Goal: Task Accomplishment & Management: Manage account settings

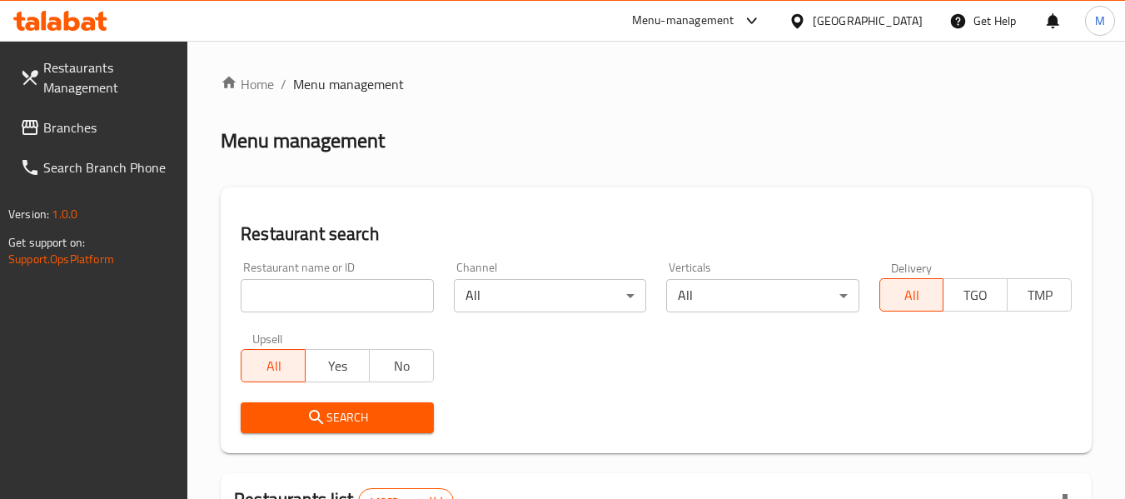
click at [343, 300] on input "search" at bounding box center [337, 295] width 192 height 33
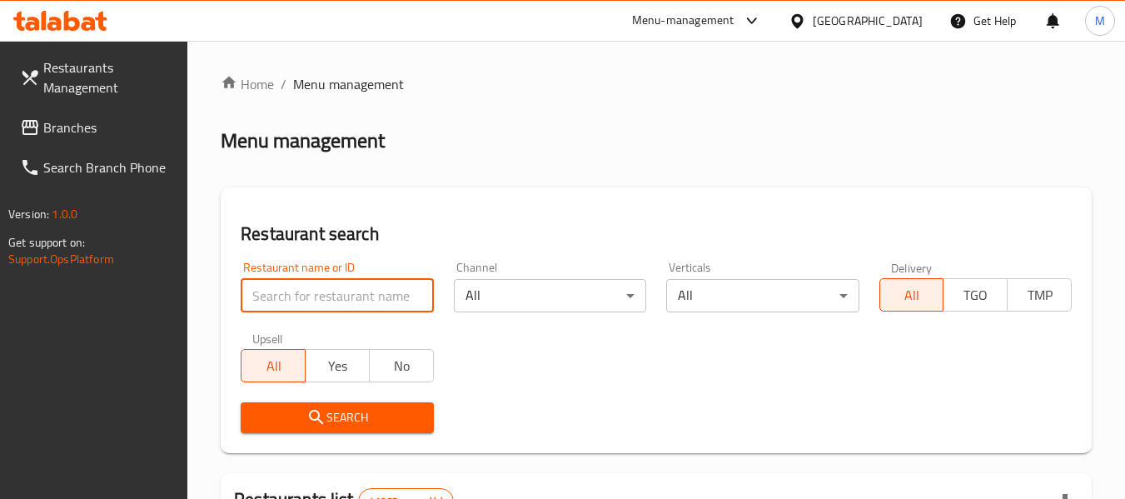
paste input "654470"
type input "654470"
click button "Search" at bounding box center [337, 417] width 192 height 31
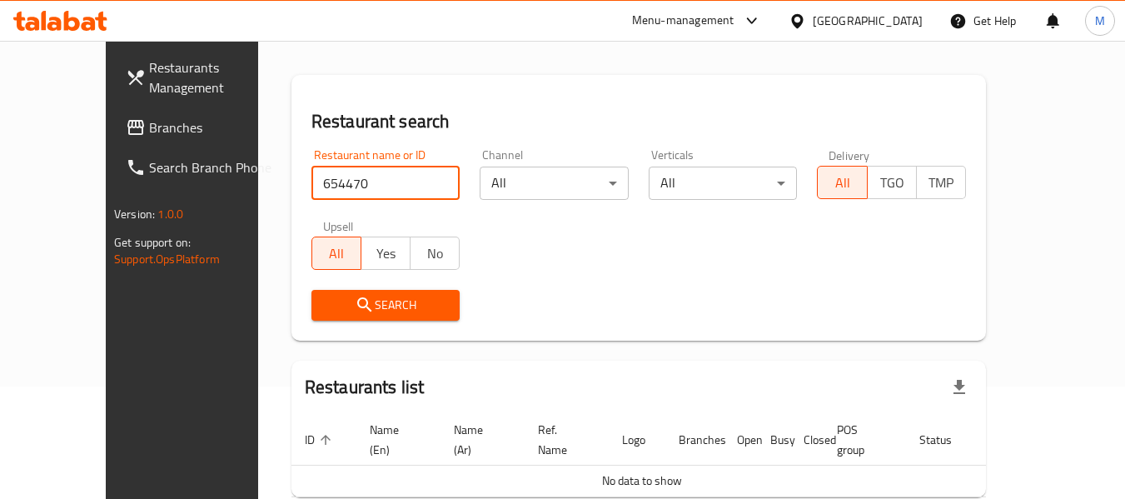
scroll to position [182, 0]
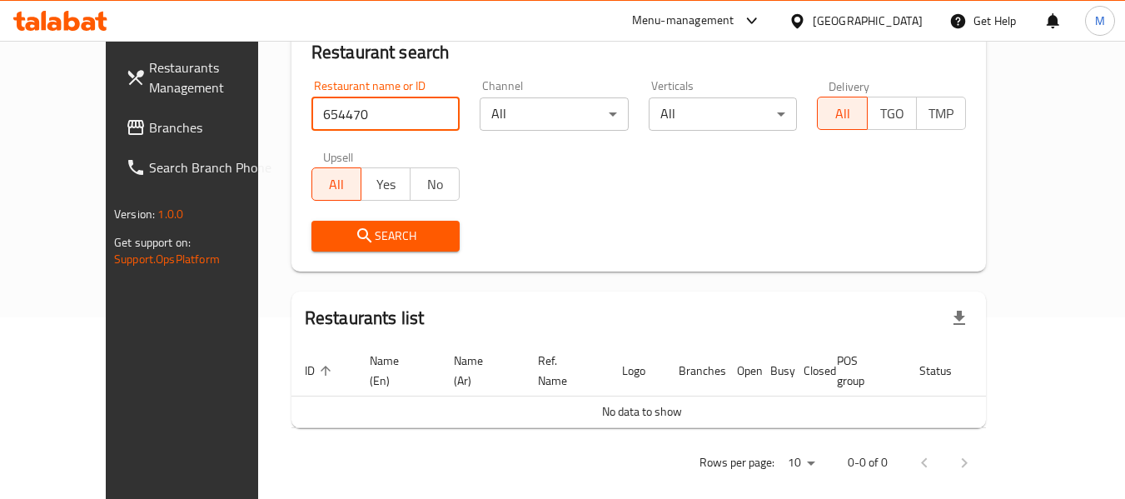
click at [853, 20] on div "[GEOGRAPHIC_DATA]" at bounding box center [868, 21] width 110 height 18
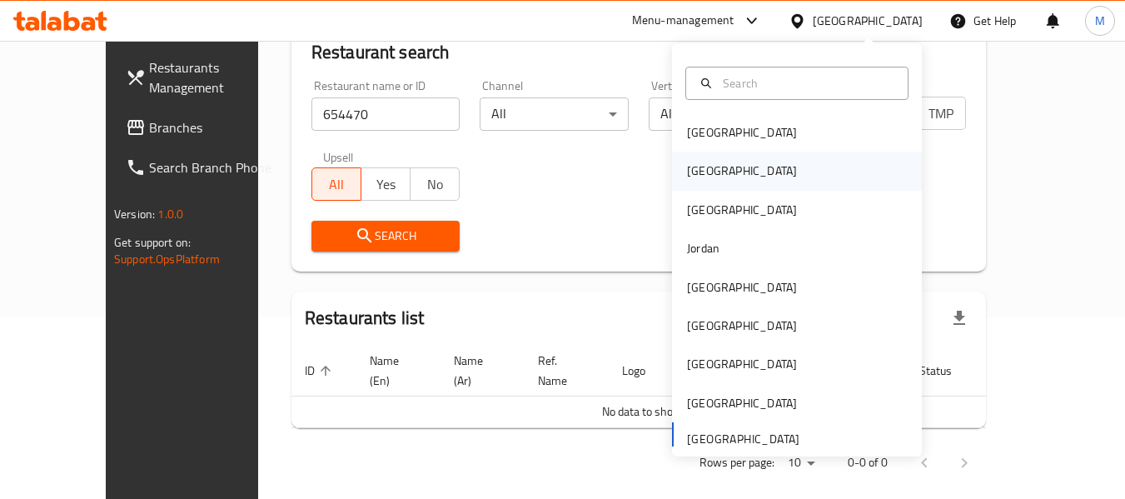
click at [715, 177] on div "[GEOGRAPHIC_DATA]" at bounding box center [742, 171] width 137 height 38
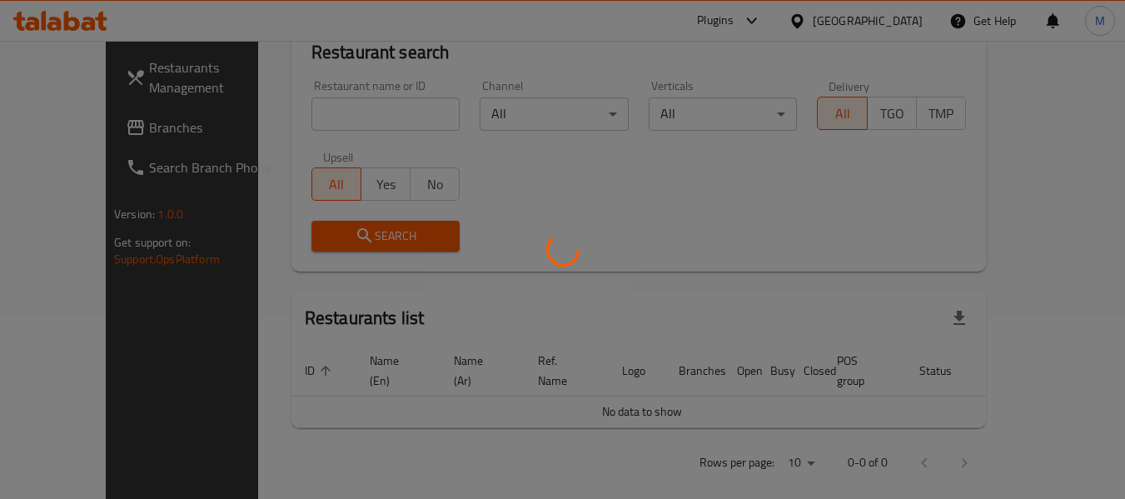
click at [289, 101] on div at bounding box center [562, 249] width 1125 height 499
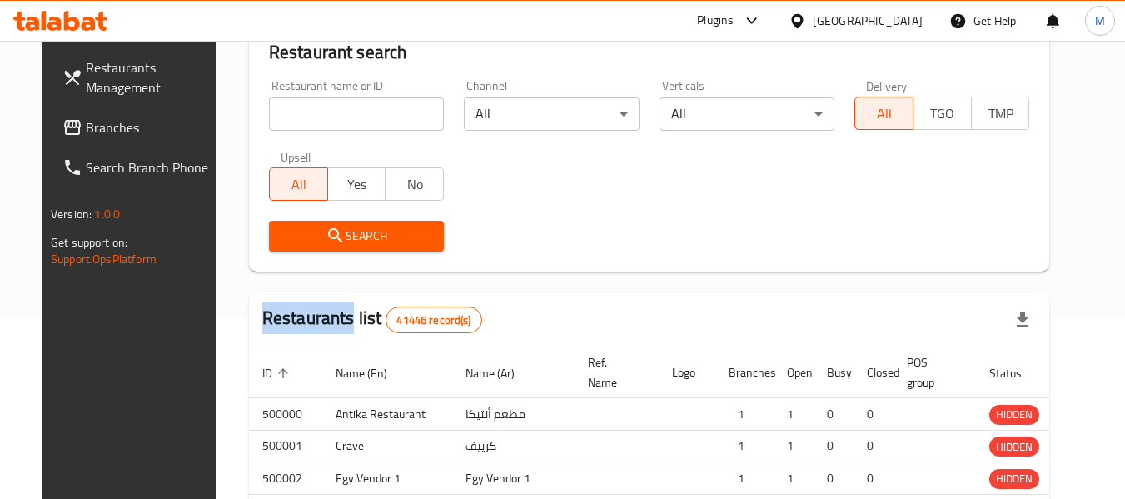
drag, startPoint x: 289, startPoint y: 101, endPoint x: 293, endPoint y: 124, distance: 23.7
click at [290, 114] on div at bounding box center [562, 249] width 1125 height 499
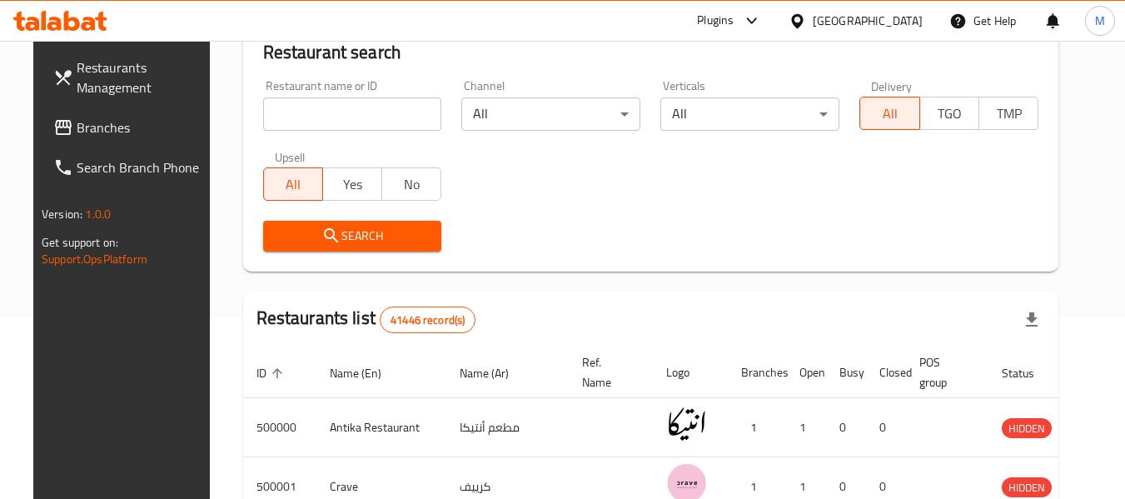
click at [294, 124] on input "search" at bounding box center [352, 113] width 179 height 33
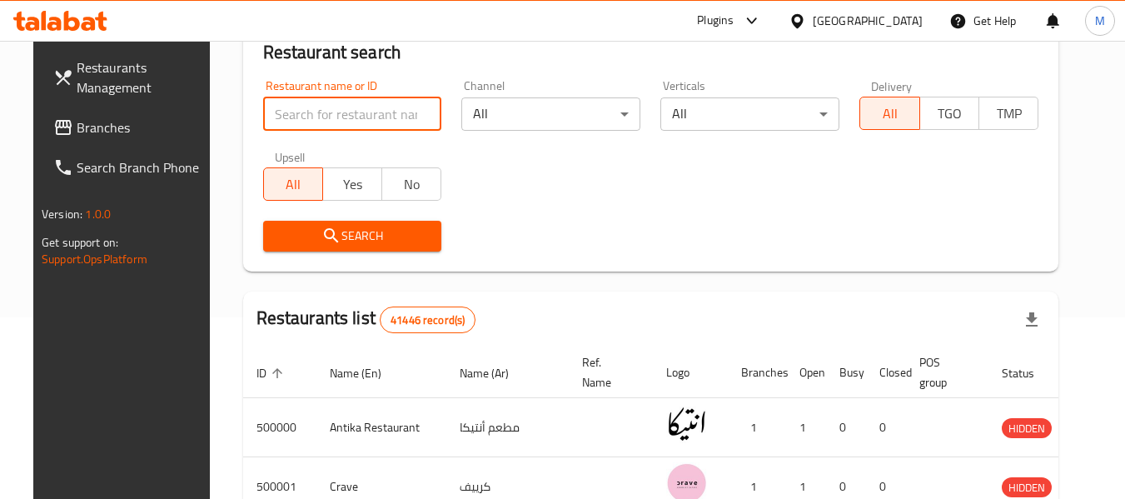
paste input "654470"
type input "654470"
click button "Search" at bounding box center [352, 236] width 179 height 31
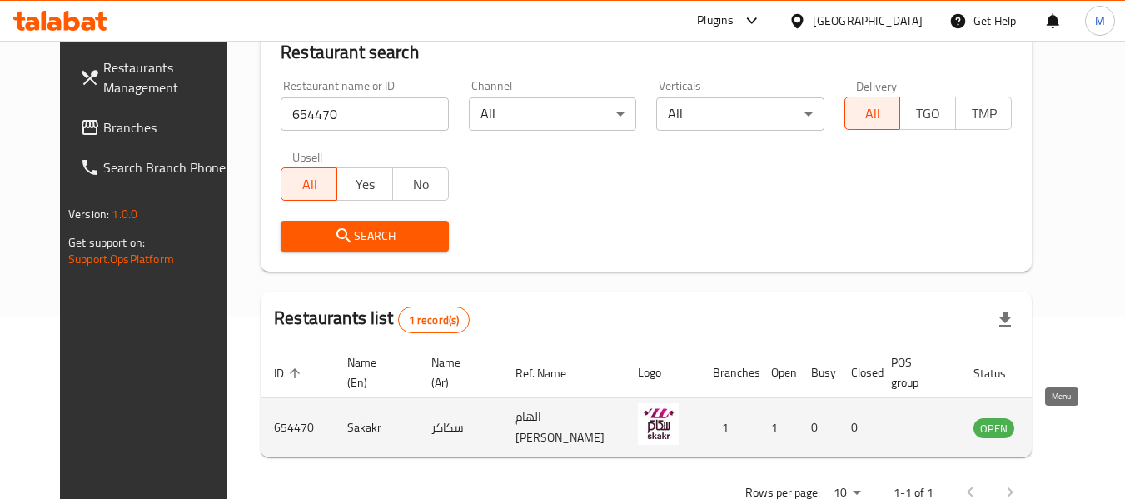
click at [1062, 431] on icon "enhanced table" at bounding box center [1071, 428] width 18 height 14
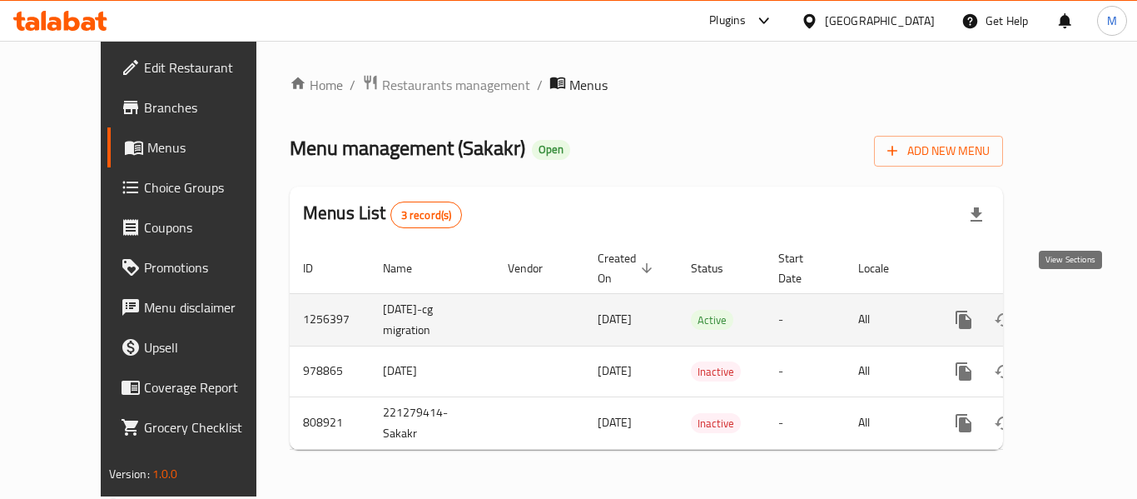
click at [1077, 312] on icon "enhanced table" at bounding box center [1084, 319] width 15 height 15
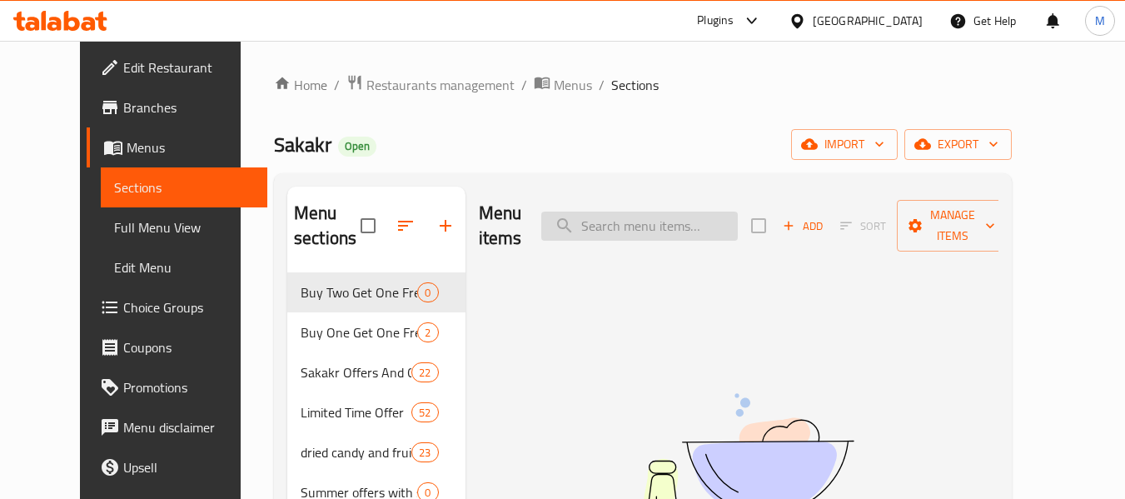
click at [690, 220] on input "search" at bounding box center [639, 226] width 197 height 29
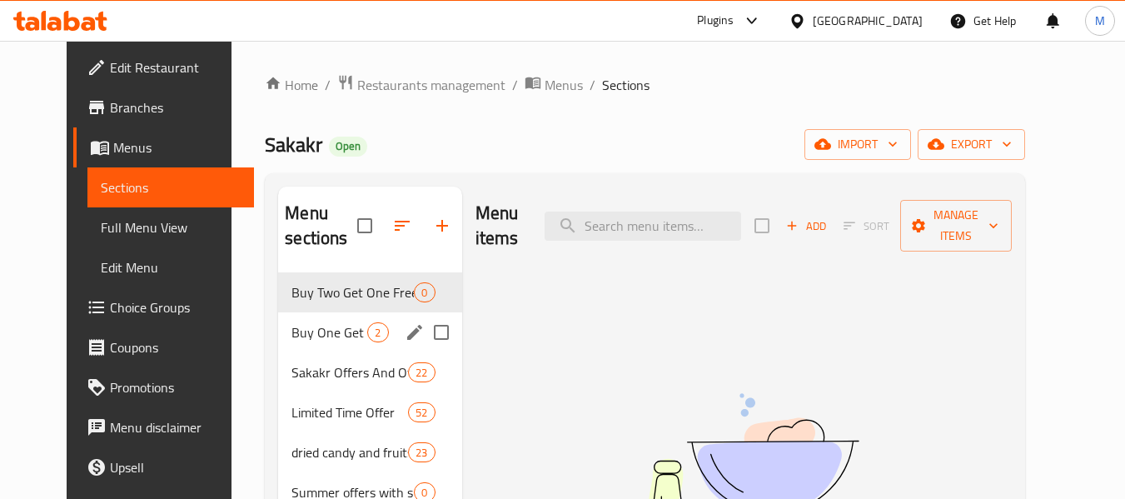
click at [291, 331] on span "Buy One Get One Free" at bounding box center [329, 332] width 76 height 20
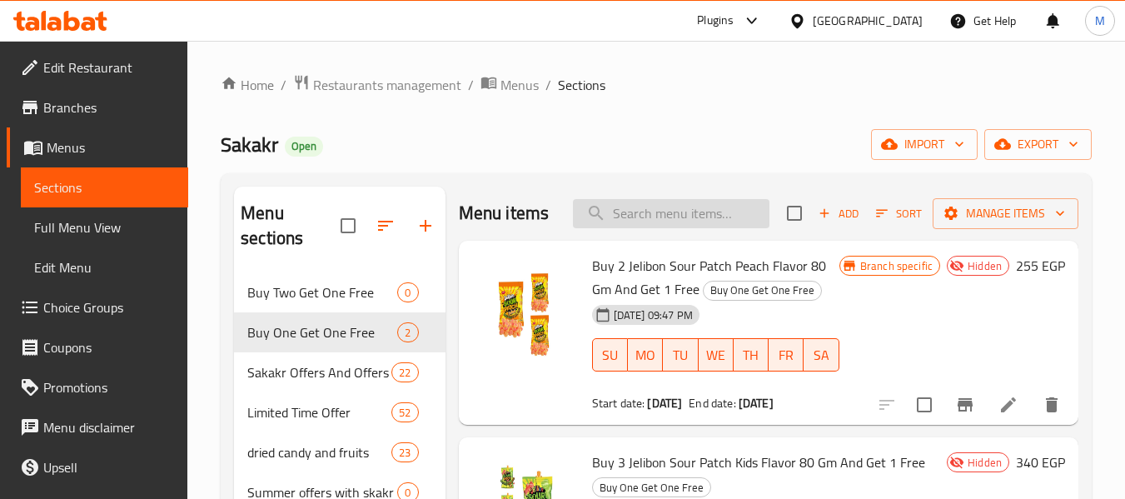
click at [648, 206] on input "search" at bounding box center [671, 213] width 197 height 29
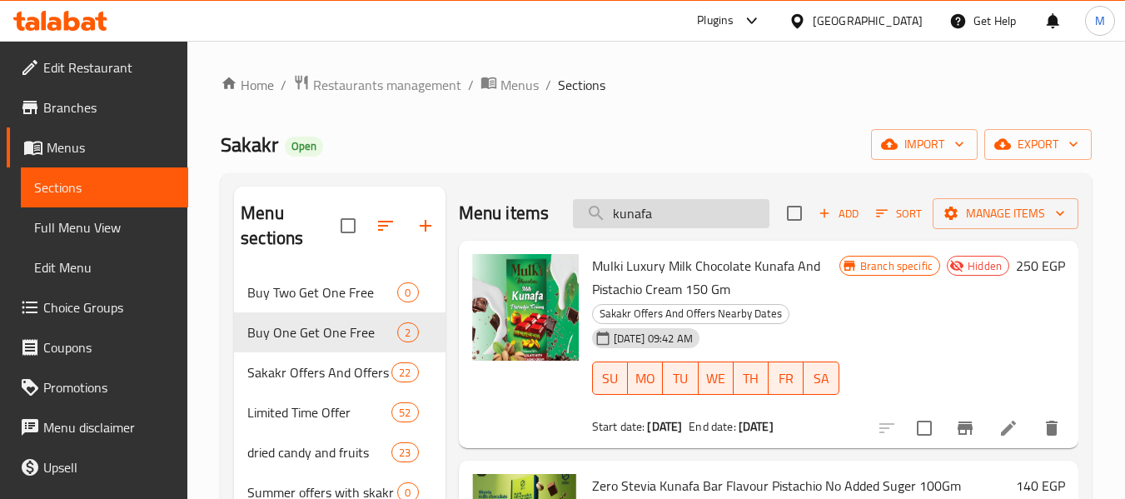
click at [689, 213] on input "kunafa" at bounding box center [671, 213] width 197 height 29
type input "kunafa"
click at [684, 228] on input "kunafa" at bounding box center [671, 213] width 197 height 29
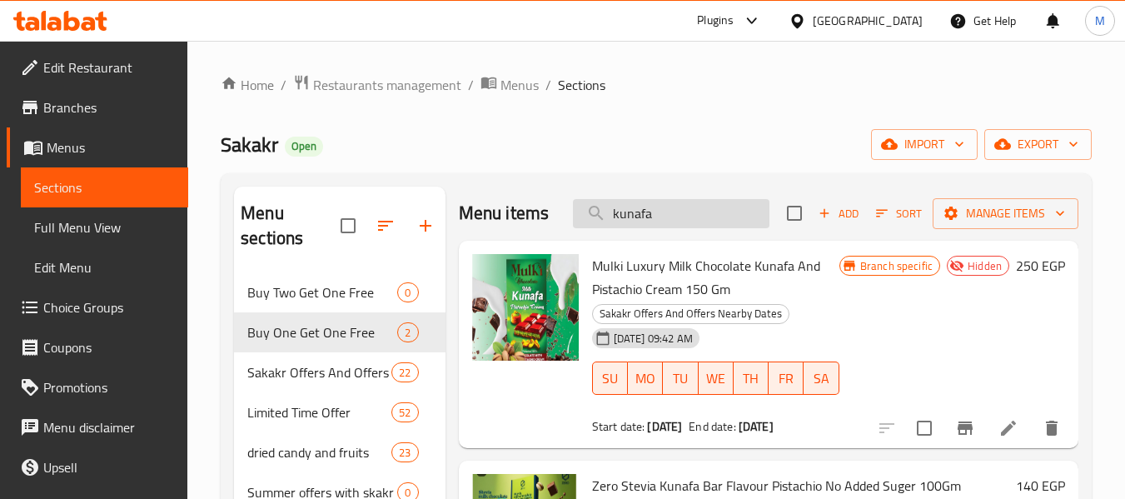
click at [684, 228] on input "kunafa" at bounding box center [671, 213] width 197 height 29
click at [659, 228] on input "kunafa" at bounding box center [671, 213] width 197 height 29
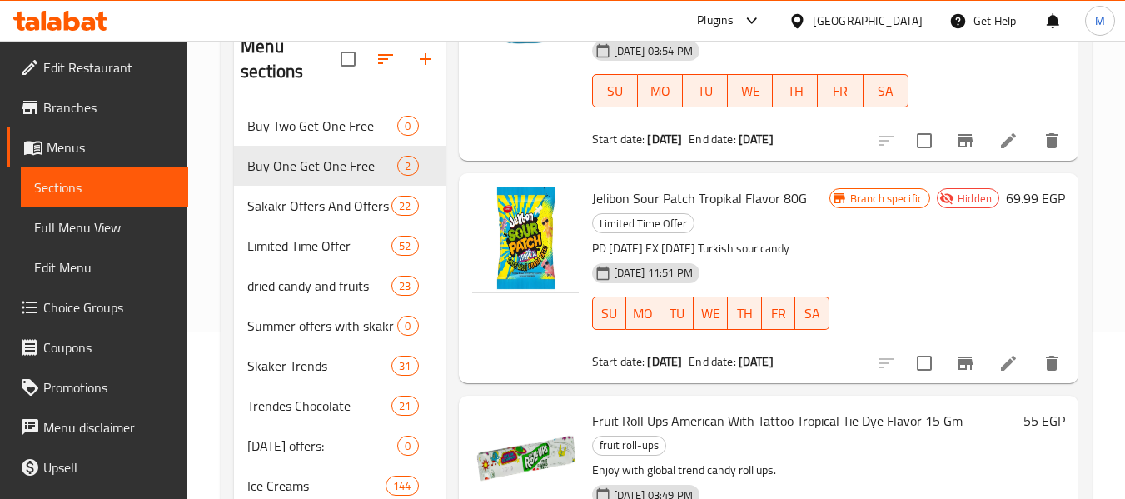
scroll to position [162, 0]
type input "trop"
click at [301, 241] on span "Limited Time Offer" at bounding box center [295, 246] width 97 height 20
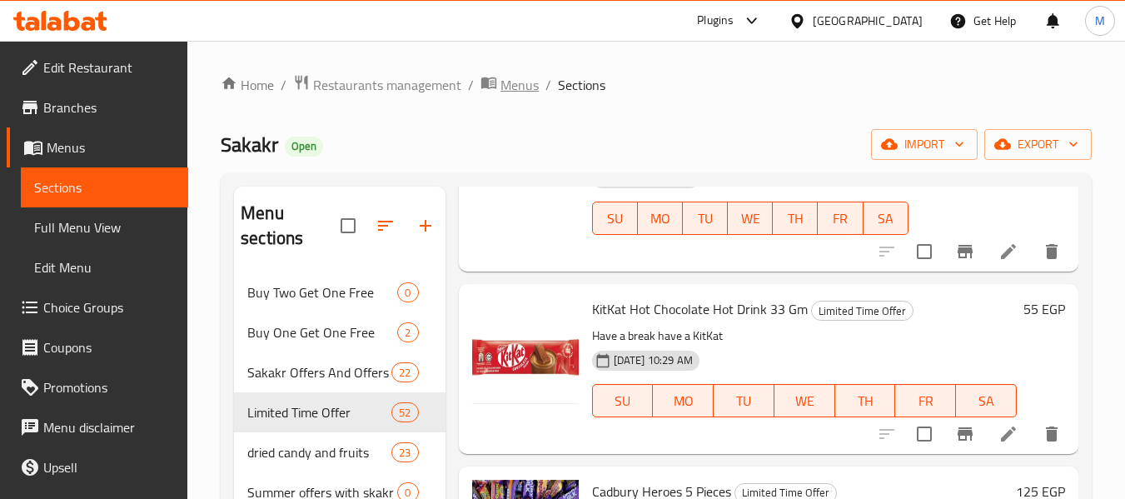
click at [529, 85] on span "Menus" at bounding box center [519, 85] width 38 height 20
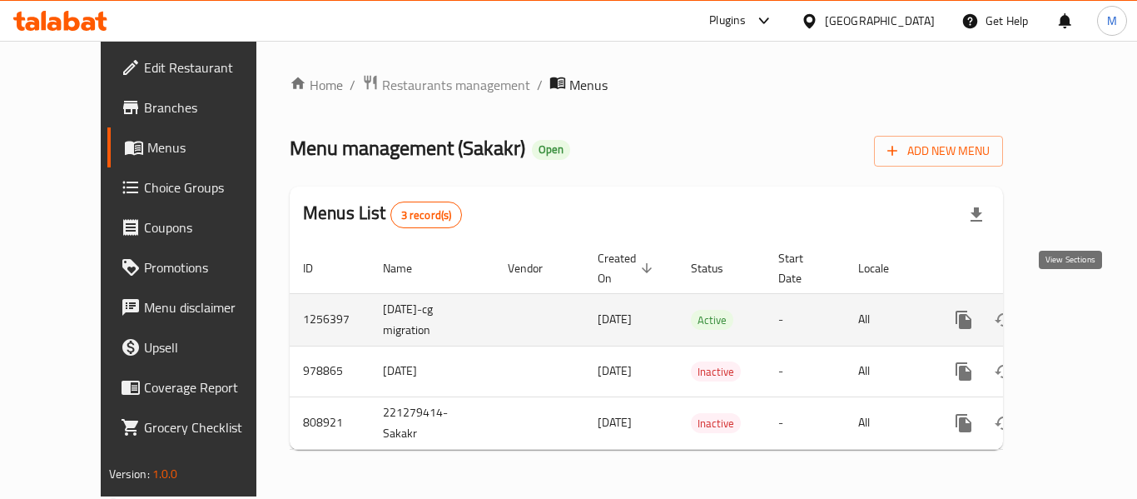
click at [1074, 310] on icon "enhanced table" at bounding box center [1084, 320] width 20 height 20
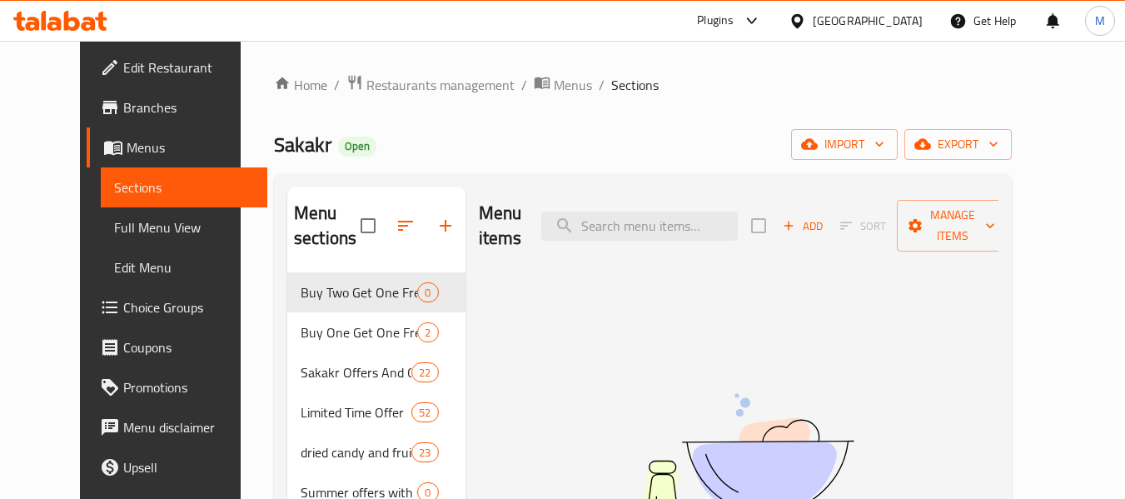
click at [896, 20] on div "[GEOGRAPHIC_DATA]" at bounding box center [868, 21] width 110 height 18
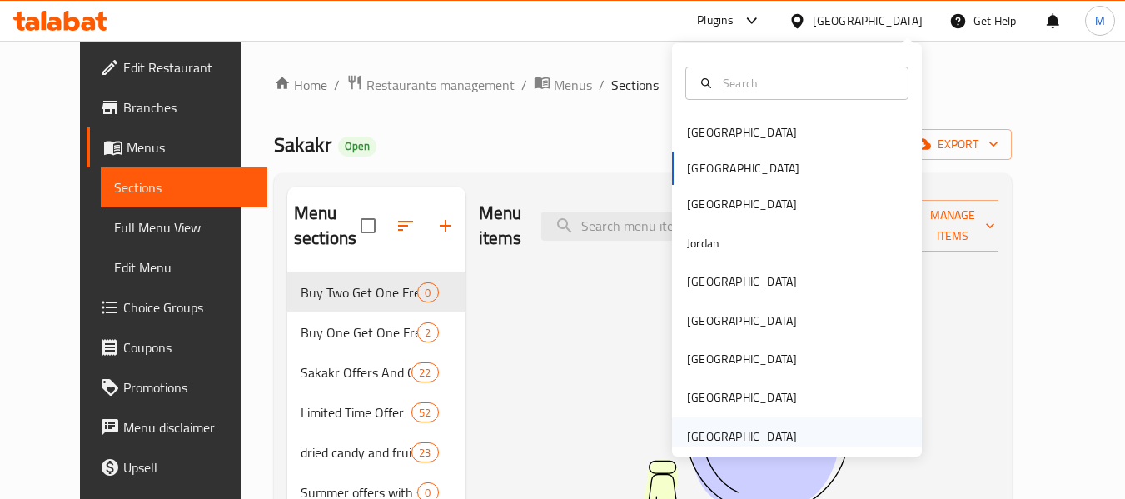
click at [711, 427] on div "[GEOGRAPHIC_DATA]" at bounding box center [742, 436] width 110 height 18
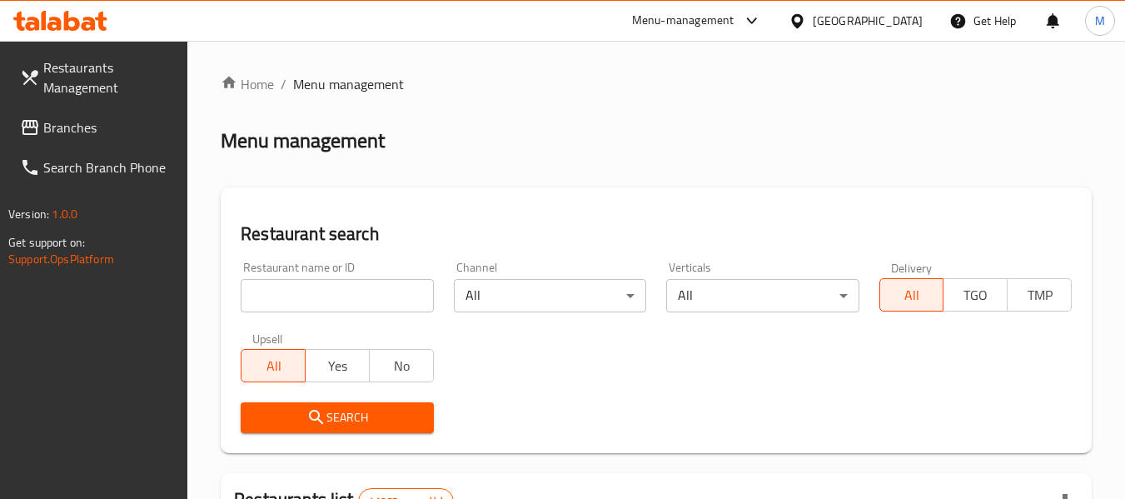
click at [286, 302] on input "search" at bounding box center [337, 295] width 192 height 33
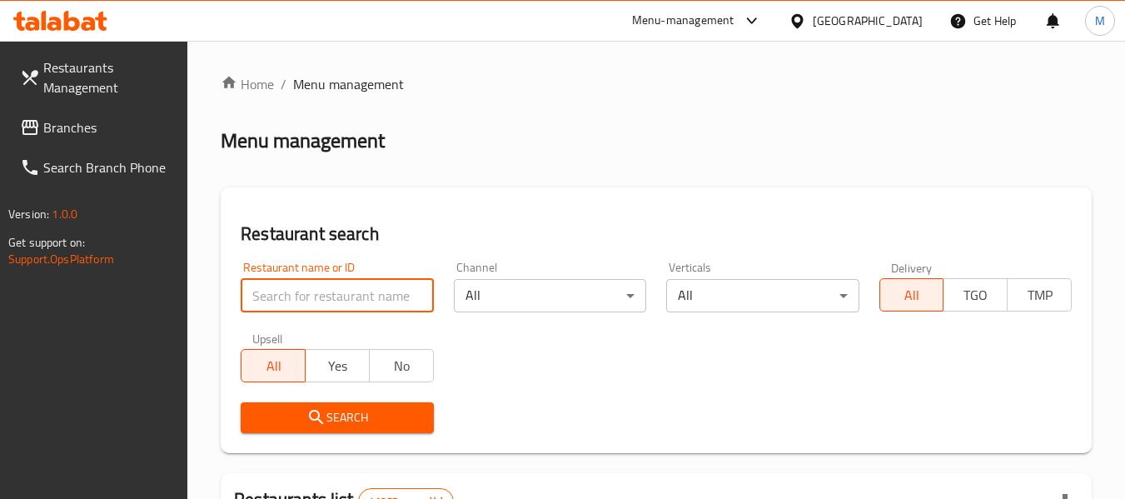
paste input "18516"
type input "18516"
click button "Search" at bounding box center [337, 417] width 192 height 31
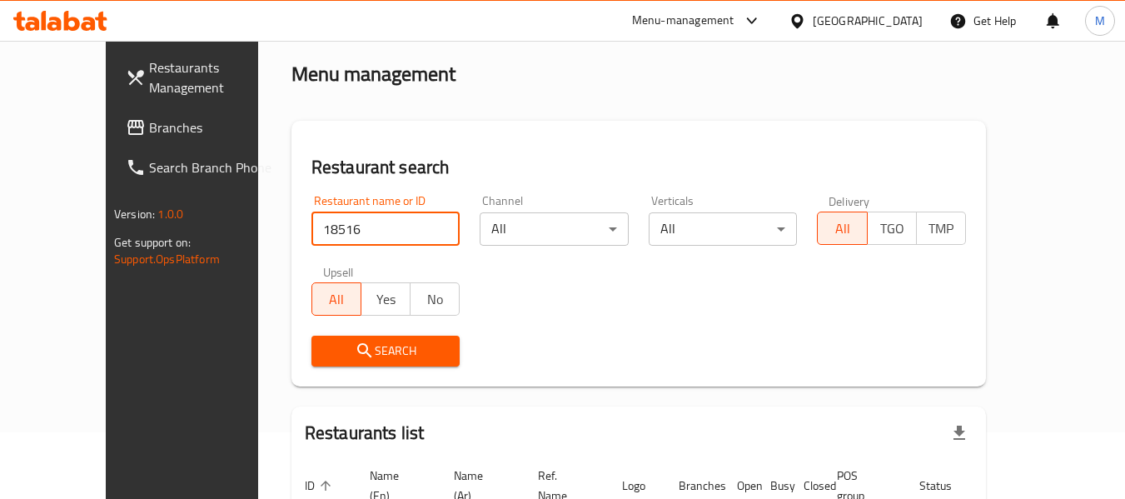
scroll to position [182, 0]
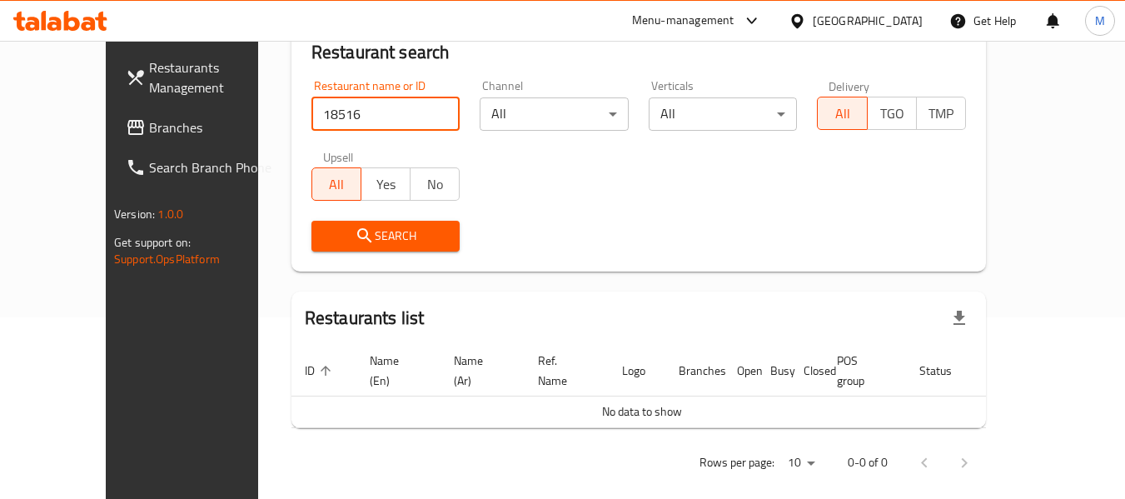
click at [149, 132] on span "Branches" at bounding box center [215, 127] width 132 height 20
